Goal: Task Accomplishment & Management: Use online tool/utility

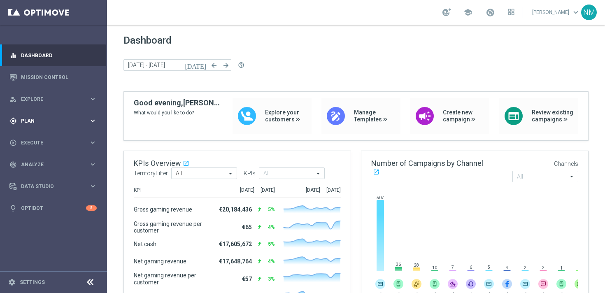
click at [37, 116] on div "gps_fixed Plan keyboard_arrow_right" at bounding box center [53, 121] width 106 height 22
click at [37, 160] on span "Templates" at bounding box center [51, 162] width 59 height 5
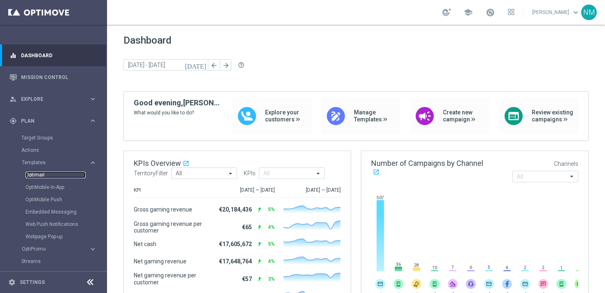
click at [39, 174] on link "Optimail" at bounding box center [56, 175] width 60 height 7
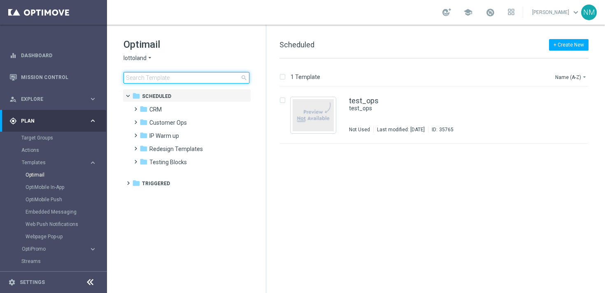
click at [173, 79] on input at bounding box center [186, 78] width 126 height 12
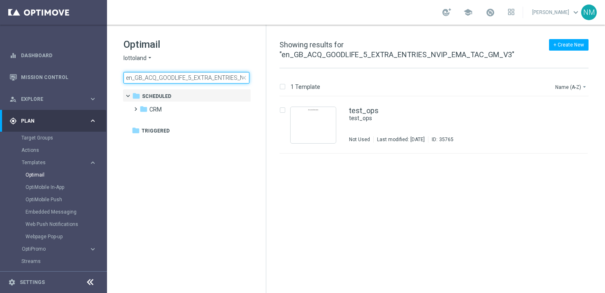
scroll to position [0, 56]
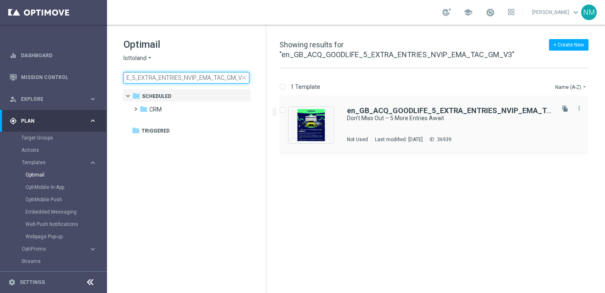
type input "en_GB_ACQ_GOODLIFE_5_EXTRA_ENTRIES_NVIP_EMA_TAC_GM_V3"
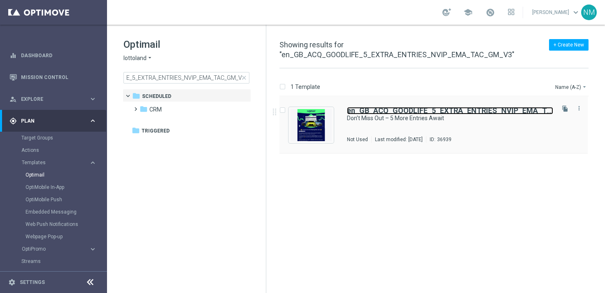
click at [381, 111] on b "en_GB_ACQ_GOODLIFE_5_EXTRA_ENTRIES_NVIP_EMA_TAC_GM_V3" at bounding box center [466, 110] width 239 height 9
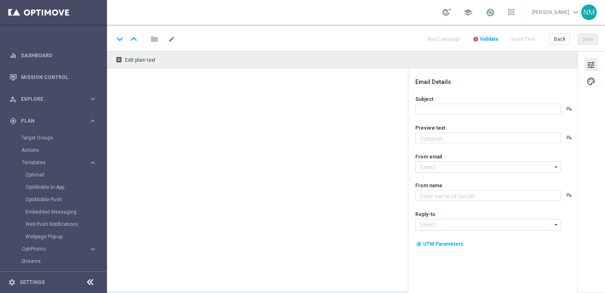
type textarea "Secure your extra entries and get even closer to that dream prize"
type input "[EMAIL_ADDRESS][DOMAIN_NAME]"
type textarea "Lottoland"
type input "[EMAIL_ADDRESS][DOMAIN_NAME]"
